Goal: Task Accomplishment & Management: Use online tool/utility

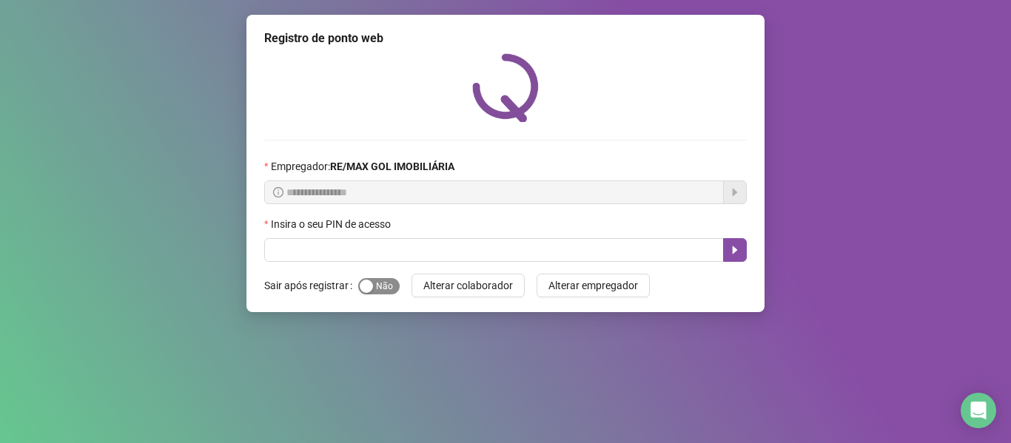
click at [394, 287] on span "Sim Não" at bounding box center [378, 286] width 41 height 16
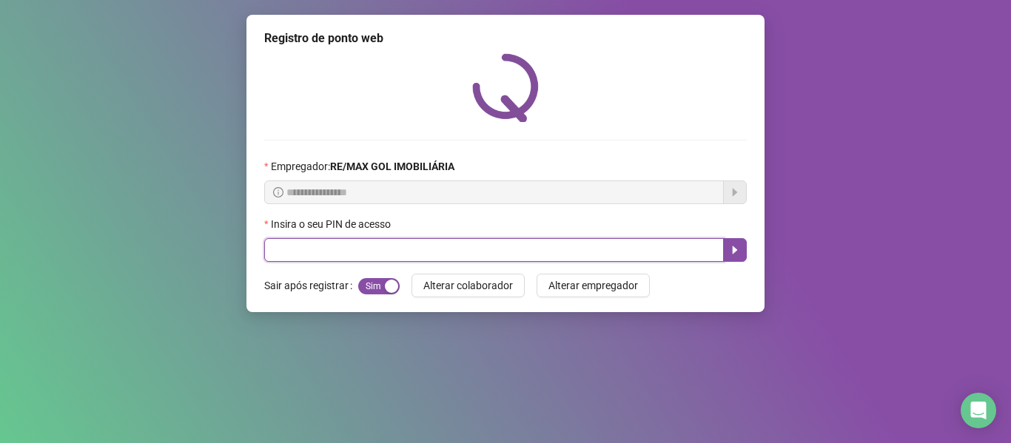
click at [393, 251] on input "text" at bounding box center [493, 250] width 459 height 24
type input "*****"
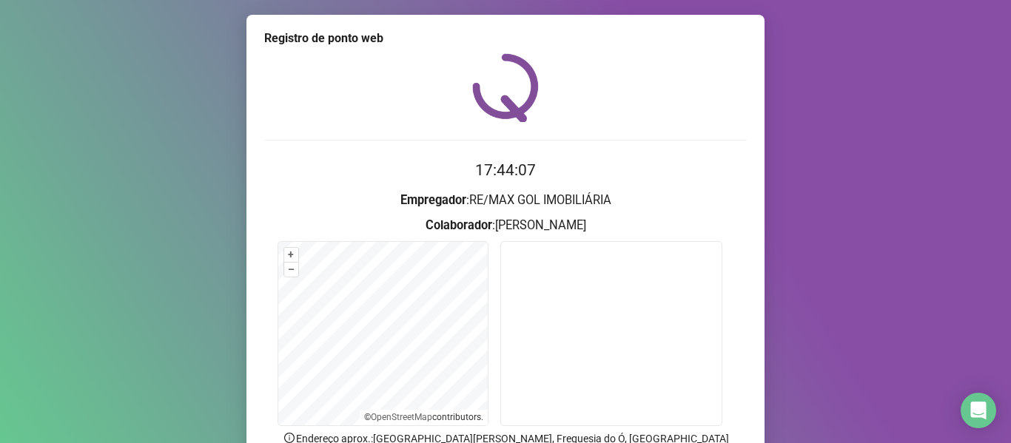
scroll to position [74, 0]
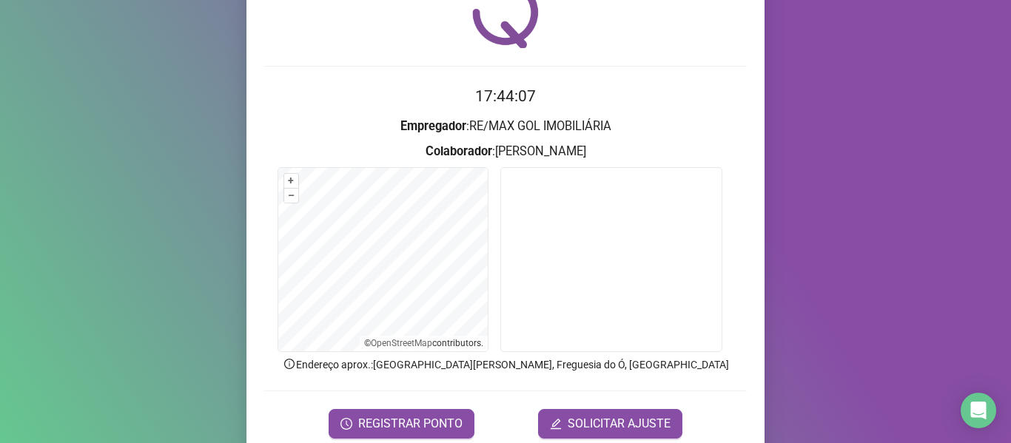
click at [869, 174] on div "Registro de ponto web 17:44:07 Empregador : RE/[PERSON_NAME] IMOBILIÁRIA Colabo…" at bounding box center [505, 221] width 1011 height 443
click at [866, 224] on div "Registro de ponto web 17:48:58 Empregador : RE/[PERSON_NAME] IMOBILIÁRIA Colabo…" at bounding box center [505, 221] width 1011 height 443
click at [819, 173] on div "Registro de ponto web 17:49:03 Empregador : RE/[PERSON_NAME] IMOBILIÁRIA Colabo…" at bounding box center [505, 221] width 1011 height 443
click at [853, 265] on div "Registro de ponto web 17:54:50 Empregador : RE/[PERSON_NAME] IMOBILIÁRIA Colabo…" at bounding box center [505, 221] width 1011 height 443
click at [853, 265] on div "Registro de ponto web 17:58:07 Empregador : RE/[PERSON_NAME] IMOBILIÁRIA Colabo…" at bounding box center [505, 221] width 1011 height 443
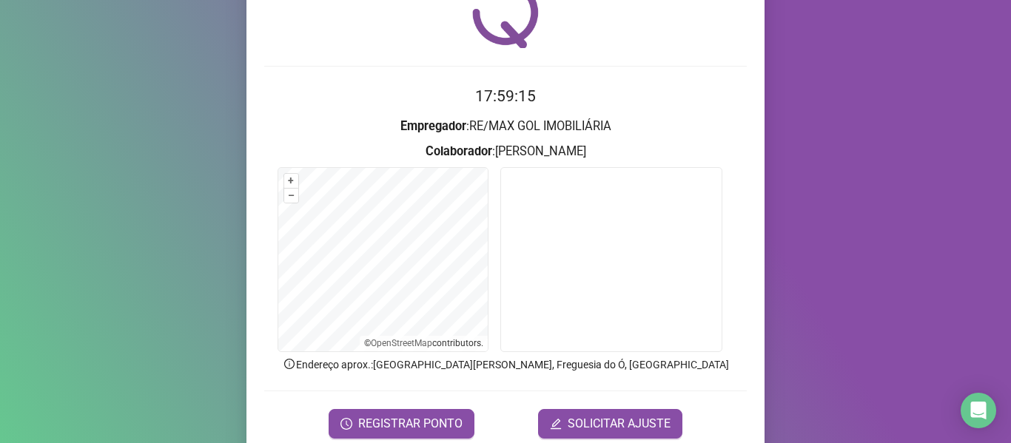
click at [881, 329] on div "Registro de ponto web 17:59:15 Empregador : RE/[PERSON_NAME] IMOBILIÁRIA Colabo…" at bounding box center [505, 221] width 1011 height 443
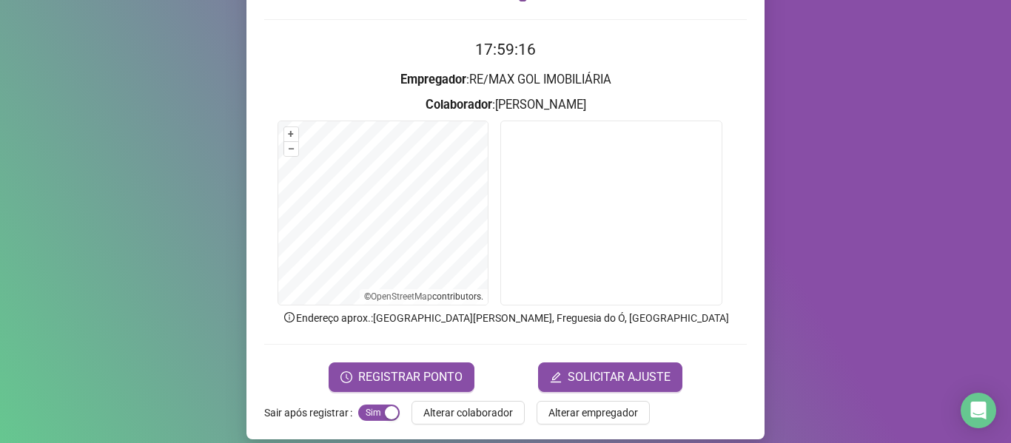
scroll to position [135, 0]
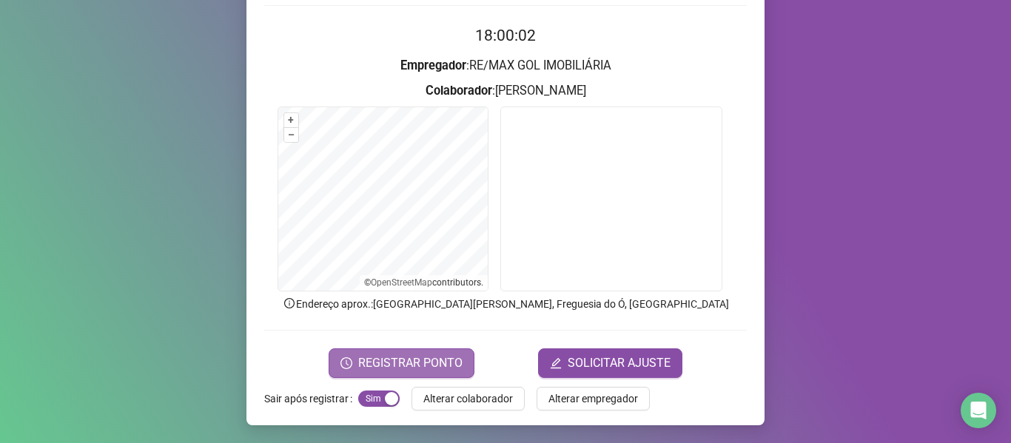
click at [457, 360] on button "REGISTRAR PONTO" at bounding box center [402, 363] width 146 height 30
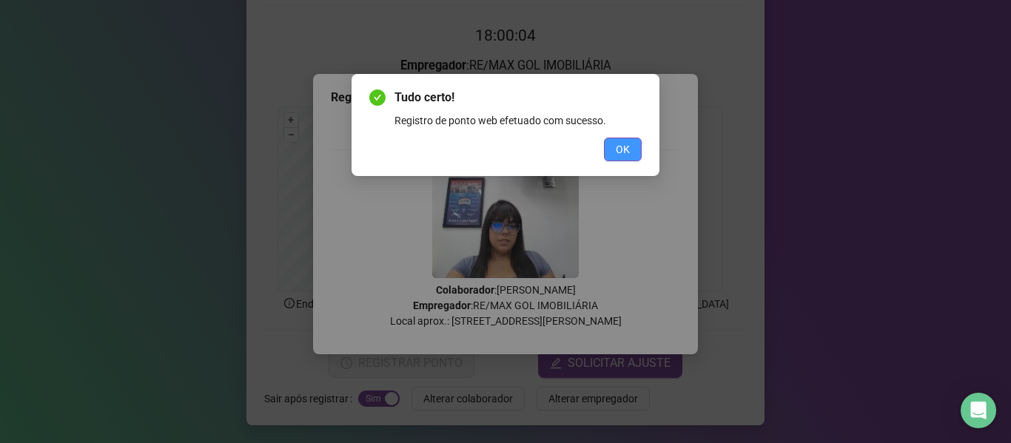
click at [615, 147] on button "OK" at bounding box center [623, 150] width 38 height 24
